Goal: Information Seeking & Learning: Learn about a topic

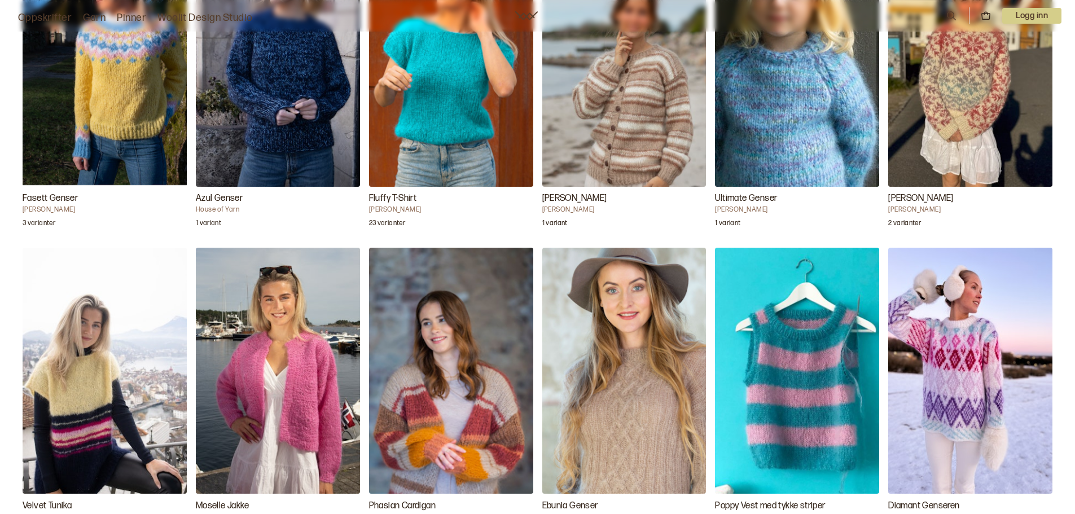
scroll to position [3723, 0]
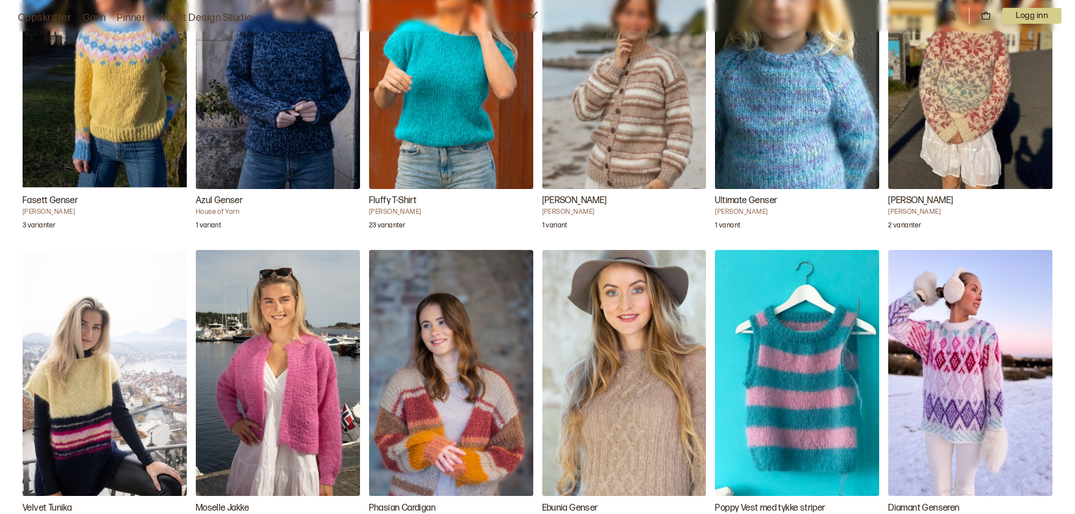
click at [328, 394] on img "Moselle Jakke" at bounding box center [278, 373] width 164 height 246
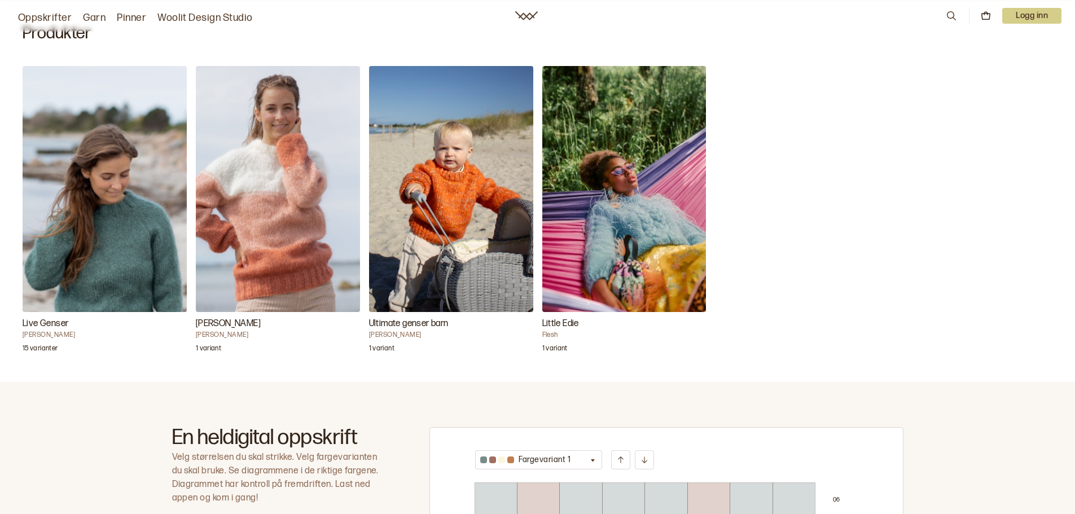
scroll to position [338, 0]
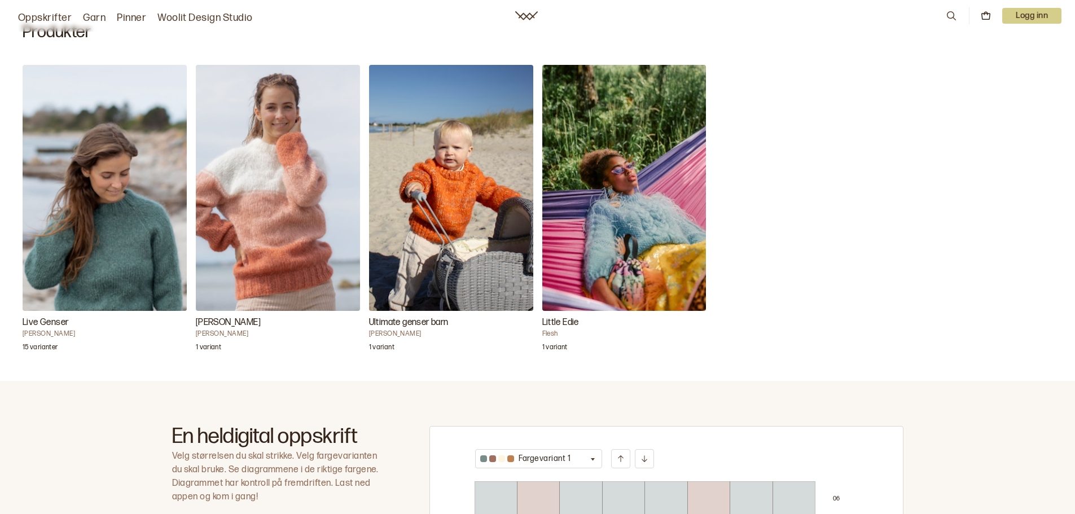
click at [663, 174] on img "Little Edie" at bounding box center [624, 188] width 164 height 246
